Goal: Transaction & Acquisition: Purchase product/service

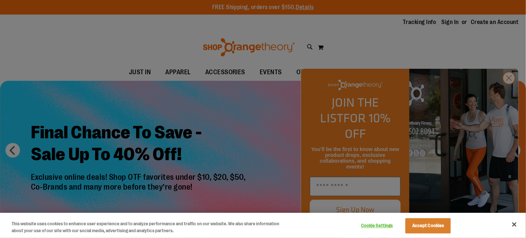
click at [509, 92] on div at bounding box center [263, 119] width 526 height 238
click at [511, 222] on button "Close" at bounding box center [515, 224] width 16 height 16
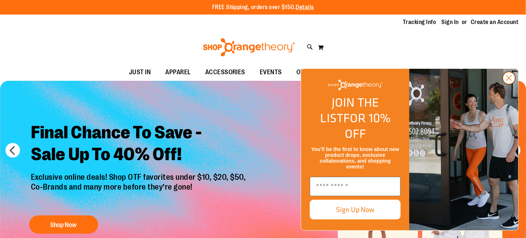
click at [510, 81] on icon "Close dialog" at bounding box center [509, 78] width 5 height 5
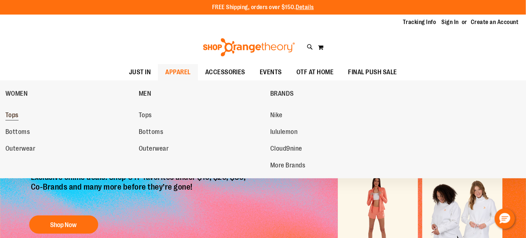
click at [10, 115] on span "Tops" at bounding box center [11, 115] width 13 height 9
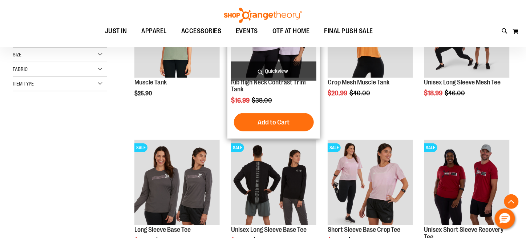
scroll to position [182, 0]
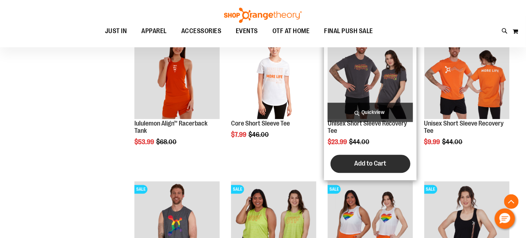
scroll to position [581, 0]
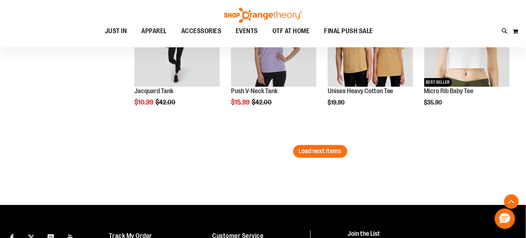
scroll to position [1308, 0]
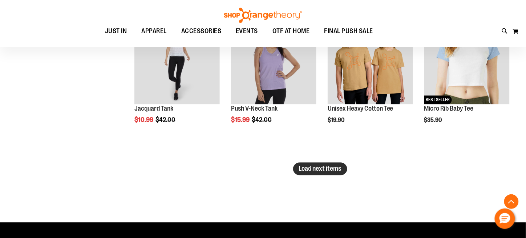
click at [315, 169] on span "Load next items" at bounding box center [320, 168] width 43 height 7
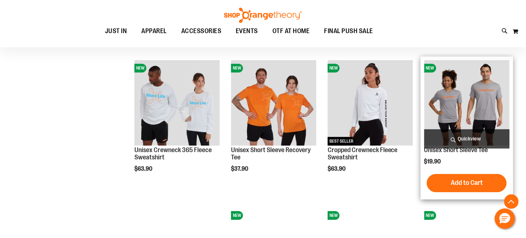
scroll to position [1563, 0]
